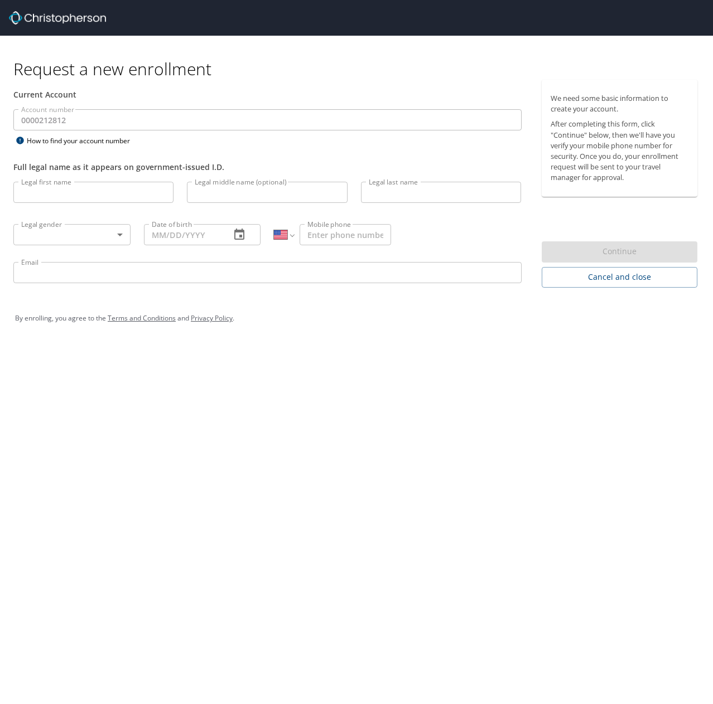
select select "US"
click at [52, 271] on input "Email" at bounding box center [267, 272] width 508 height 21
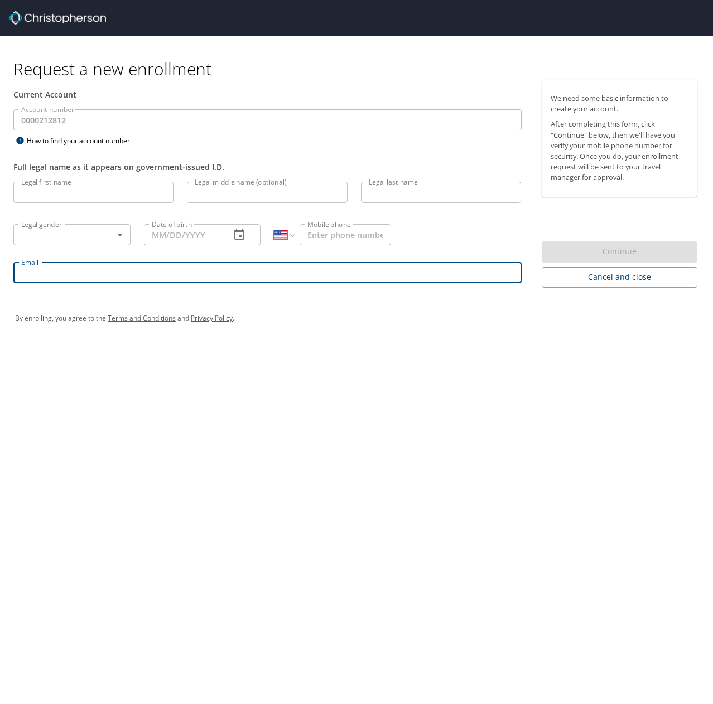
type input "laura.lamm@sdl.usu.edu"
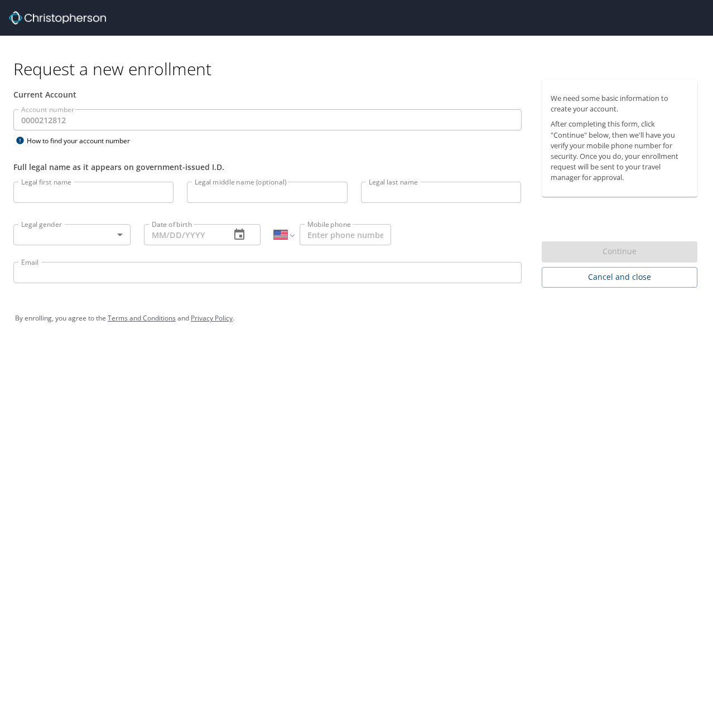
select select "US"
